Goal: Information Seeking & Learning: Learn about a topic

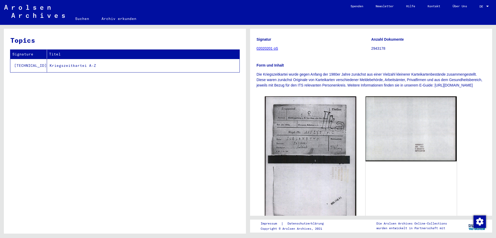
scroll to position [52, 0]
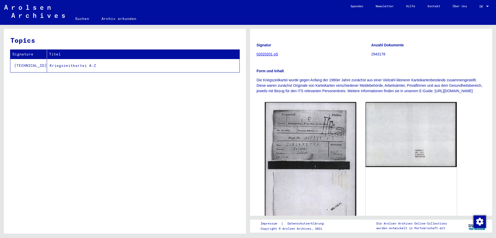
click at [71, 65] on td "Kriegszeitkartei A-Z" at bounding box center [143, 65] width 193 height 13
click at [71, 68] on td "Kriegszeitkartei A-Z" at bounding box center [143, 65] width 193 height 13
drag, startPoint x: 136, startPoint y: 123, endPoint x: 178, endPoint y: 127, distance: 42.6
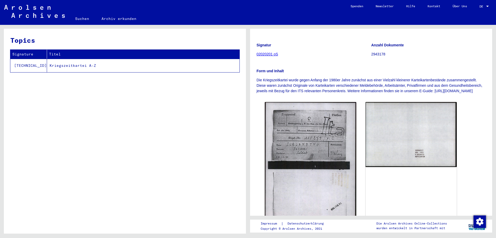
click at [136, 124] on div "Topics Signature Titel [TECHNICAL_ID] Kriegszeitkartei A-Z" at bounding box center [125, 133] width 242 height 208
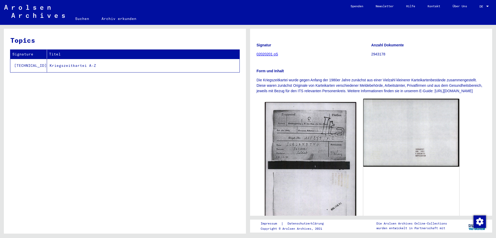
scroll to position [0, 0]
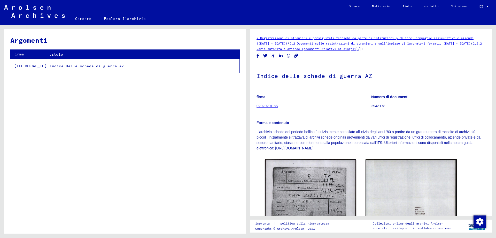
click at [318, 50] on font "2.2.2 Varie autorità e aziende (documenti relativi ai singoli)" at bounding box center [369, 45] width 225 height 9
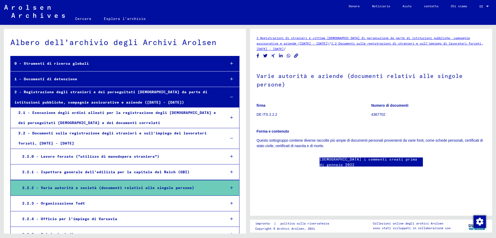
click at [258, 107] on font "firma" at bounding box center [261, 105] width 9 height 4
click at [85, 189] on font "2.2.2 - Varie autorità e società (documenti relativi alle singole persone)" at bounding box center [108, 187] width 172 height 5
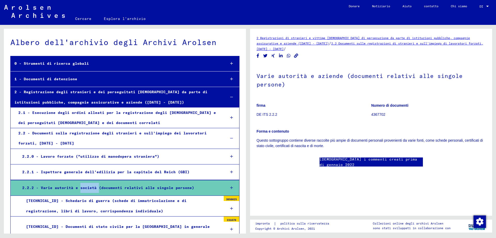
click at [85, 189] on font "2.2.2 - Varie autorità e società (documenti relativi alle singole persone)" at bounding box center [108, 187] width 172 height 5
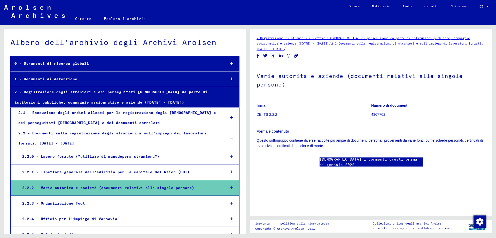
click at [230, 189] on icon at bounding box center [231, 188] width 3 height 4
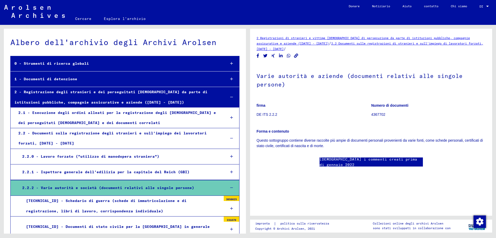
click at [228, 201] on font "3858625" at bounding box center [231, 198] width 11 height 3
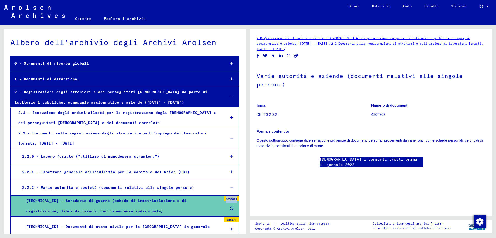
click at [228, 201] on font "3858625" at bounding box center [231, 198] width 11 height 3
click at [230, 98] on icon at bounding box center [231, 97] width 3 height 4
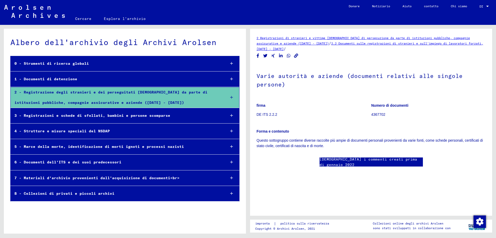
click at [158, 101] on div "2 - Registrazione degli stranieri e dei perseguitati [DEMOGRAPHIC_DATA] da part…" at bounding box center [116, 97] width 211 height 20
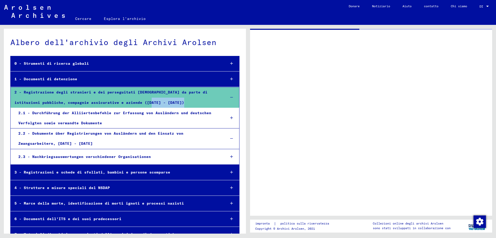
click at [158, 101] on div "2 - Registrazione degli stranieri e dei perseguitati [DEMOGRAPHIC_DATA] da part…" at bounding box center [116, 97] width 211 height 20
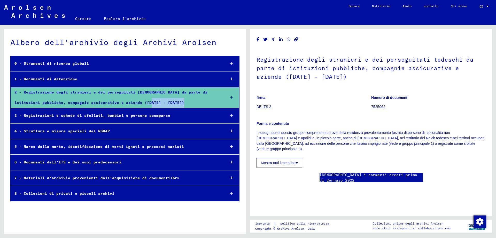
click at [354, 174] on font "[DEMOGRAPHIC_DATA] i commenti creati prima di gennaio 2022" at bounding box center [369, 177] width 98 height 10
